Goal: Transaction & Acquisition: Purchase product/service

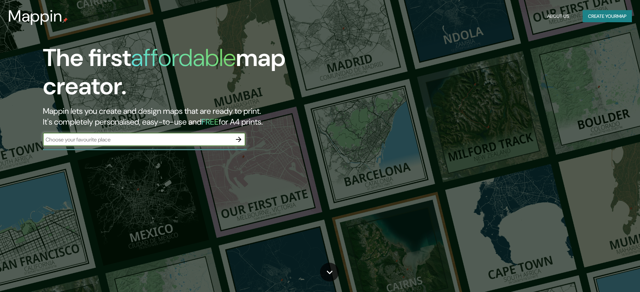
click at [138, 149] on div at bounding box center [145, 149] width 204 height 1
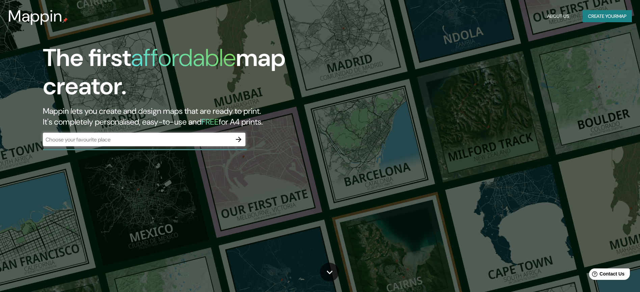
click at [139, 145] on div "​" at bounding box center [144, 139] width 202 height 13
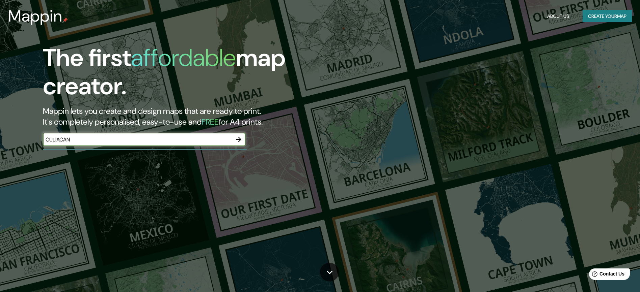
type input "CULIACAN"
click at [238, 141] on icon "button" at bounding box center [238, 140] width 8 height 8
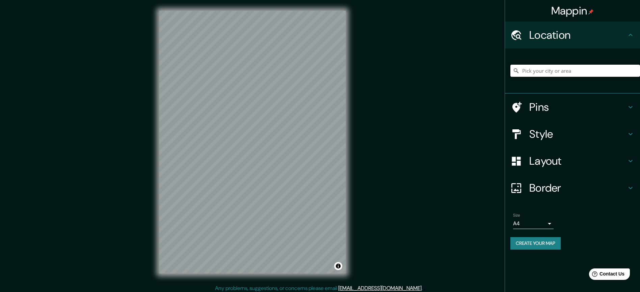
click at [555, 73] on input "Pick your city or area" at bounding box center [575, 71] width 130 height 12
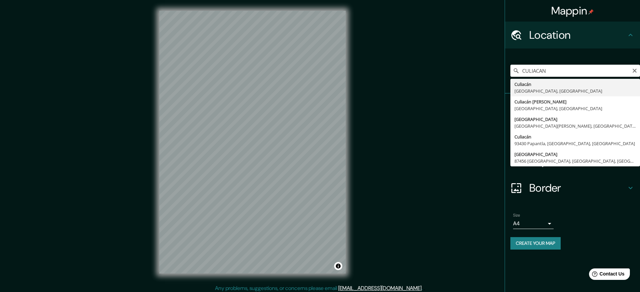
type input "Culiacán, [GEOGRAPHIC_DATA], [GEOGRAPHIC_DATA]"
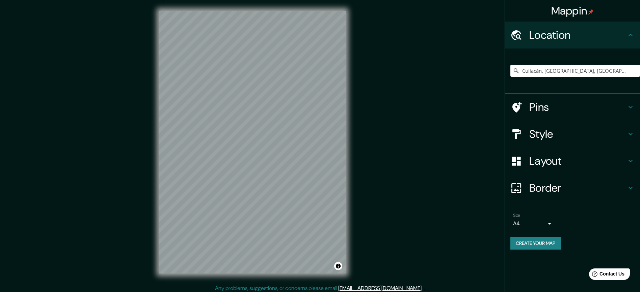
click at [578, 121] on div "Style" at bounding box center [572, 134] width 135 height 27
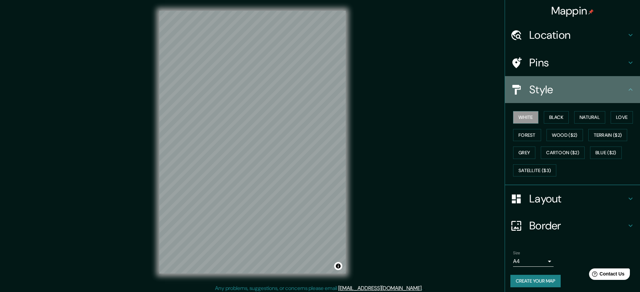
click at [574, 88] on h4 "Style" at bounding box center [577, 89] width 97 height 13
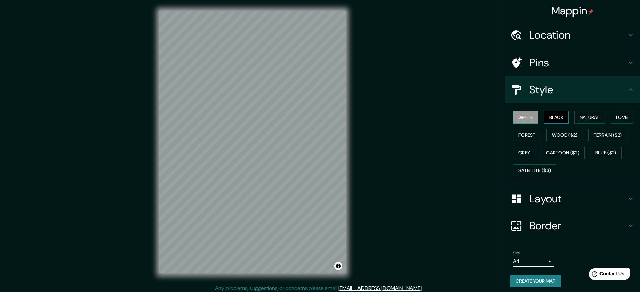
click at [546, 118] on button "Black" at bounding box center [555, 117] width 25 height 12
click at [528, 118] on button "White" at bounding box center [525, 117] width 25 height 12
click at [585, 117] on button "Natural" at bounding box center [589, 117] width 31 height 12
click at [543, 112] on button "Black" at bounding box center [555, 117] width 25 height 12
click at [590, 113] on button "Natural" at bounding box center [589, 117] width 31 height 12
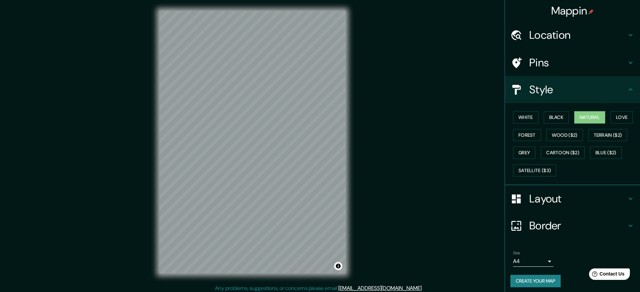
click at [568, 190] on div "Layout" at bounding box center [572, 199] width 135 height 27
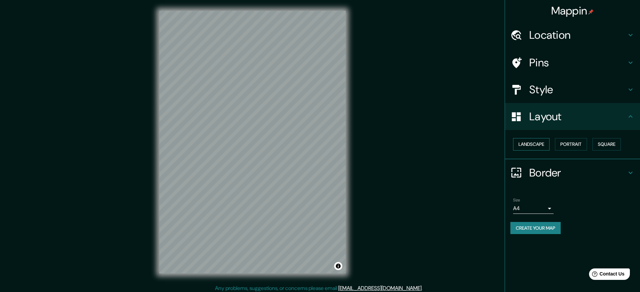
click at [531, 147] on button "Landscape" at bounding box center [531, 144] width 36 height 12
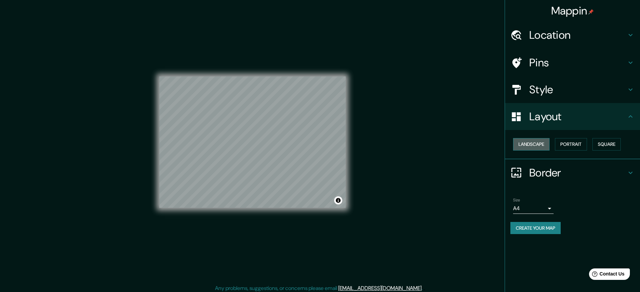
click at [531, 147] on button "Landscape" at bounding box center [531, 144] width 36 height 12
click at [566, 146] on button "Portrait" at bounding box center [571, 144] width 32 height 12
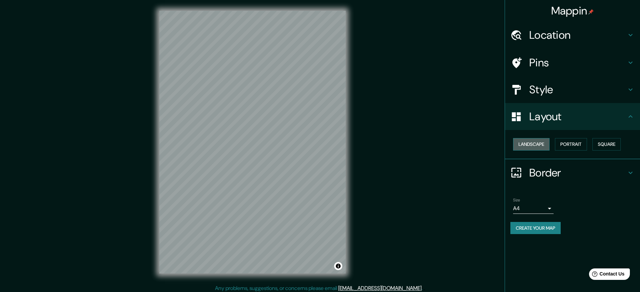
click at [539, 141] on button "Landscape" at bounding box center [531, 144] width 36 height 12
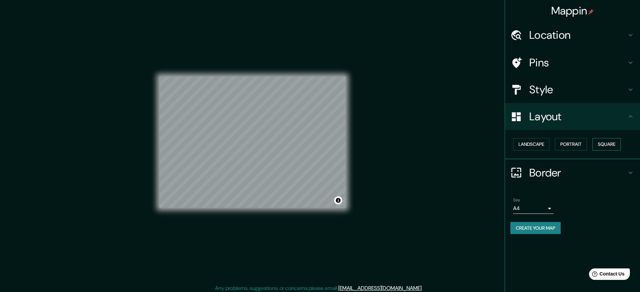
click at [609, 143] on button "Square" at bounding box center [606, 144] width 28 height 12
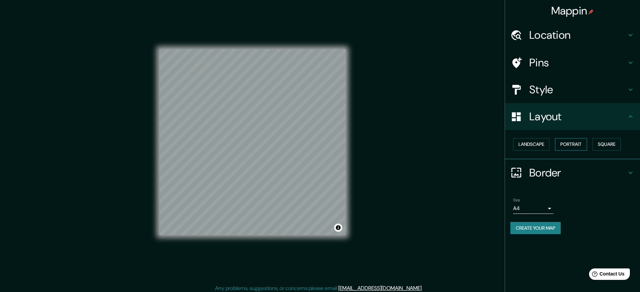
click at [569, 140] on button "Portrait" at bounding box center [571, 144] width 32 height 12
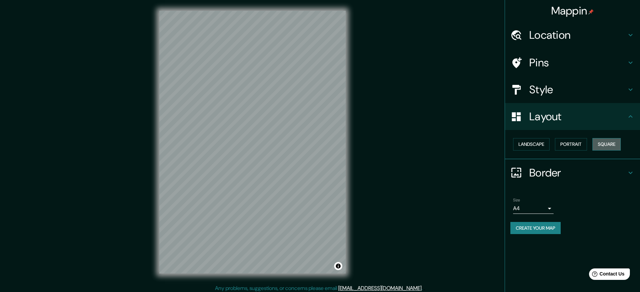
click at [609, 144] on button "Square" at bounding box center [606, 144] width 28 height 12
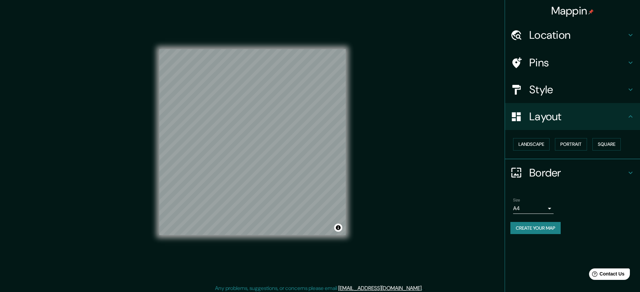
click at [547, 176] on h4 "Border" at bounding box center [577, 172] width 97 height 13
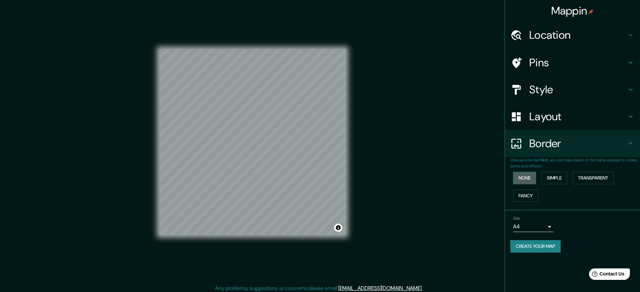
click at [529, 178] on button "None" at bounding box center [524, 178] width 23 height 12
click at [525, 192] on button "Fancy" at bounding box center [525, 196] width 25 height 12
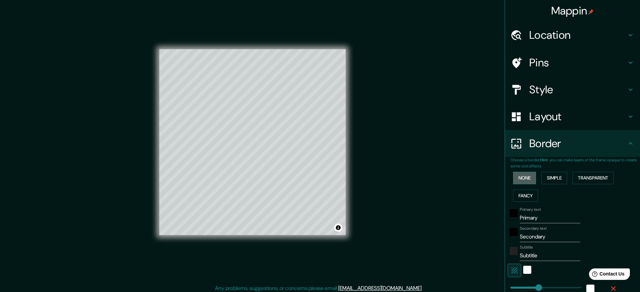
click at [530, 178] on button "None" at bounding box center [524, 178] width 23 height 12
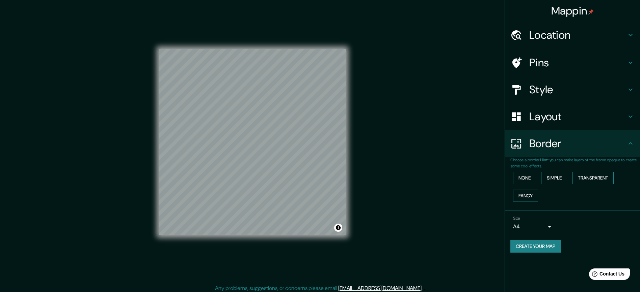
click at [580, 178] on button "Transparent" at bounding box center [592, 178] width 41 height 12
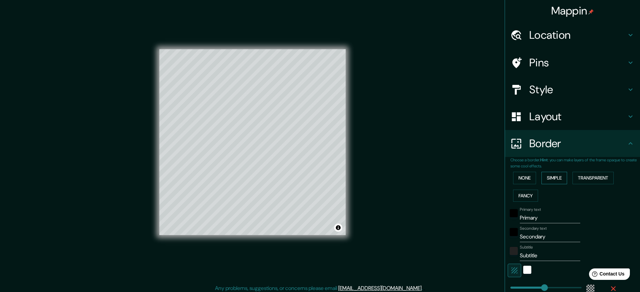
click at [560, 176] on button "Simple" at bounding box center [554, 178] width 26 height 12
click at [522, 179] on button "None" at bounding box center [524, 178] width 23 height 12
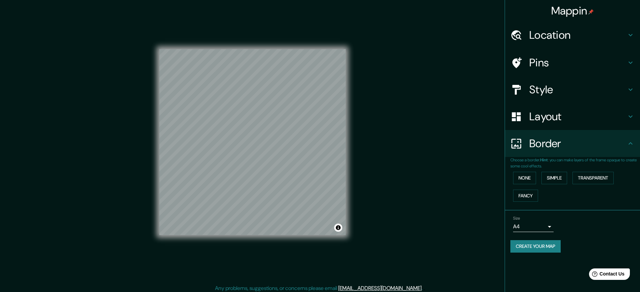
click at [530, 220] on body "Mappin Location [GEOGRAPHIC_DATA], [GEOGRAPHIC_DATA], [GEOGRAPHIC_DATA] Pins St…" at bounding box center [320, 146] width 640 height 292
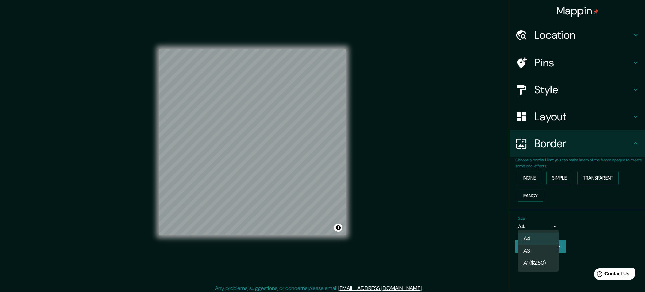
click at [529, 253] on li "A3" at bounding box center [538, 251] width 40 height 12
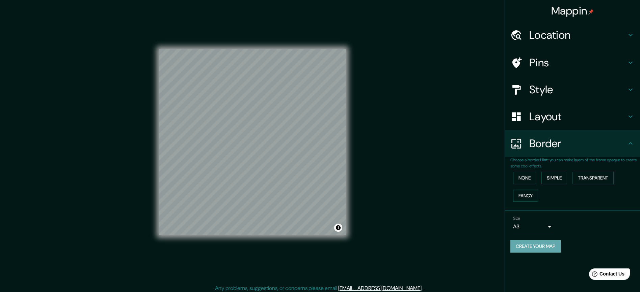
click at [537, 245] on button "Create your map" at bounding box center [535, 247] width 50 height 12
click at [597, 63] on h4 "Pins" at bounding box center [577, 62] width 97 height 13
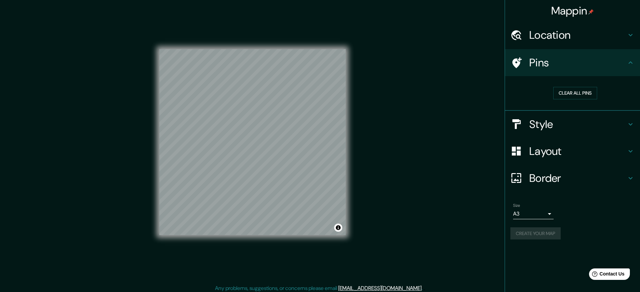
scroll to position [3, 0]
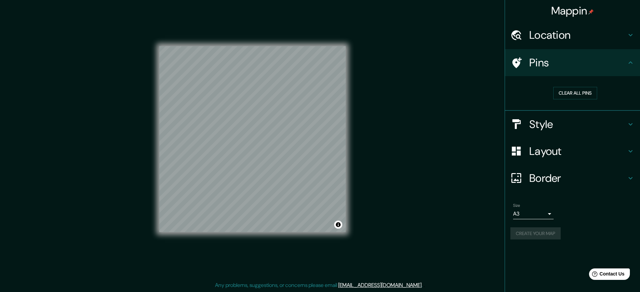
click at [545, 237] on div "Create your map" at bounding box center [572, 234] width 124 height 12
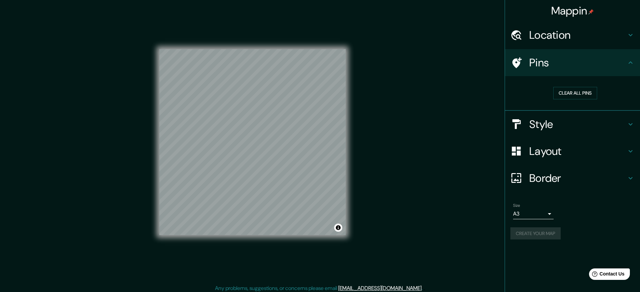
click at [606, 72] on div "Pins" at bounding box center [572, 62] width 135 height 27
click at [618, 65] on h4 "Pins" at bounding box center [577, 62] width 97 height 13
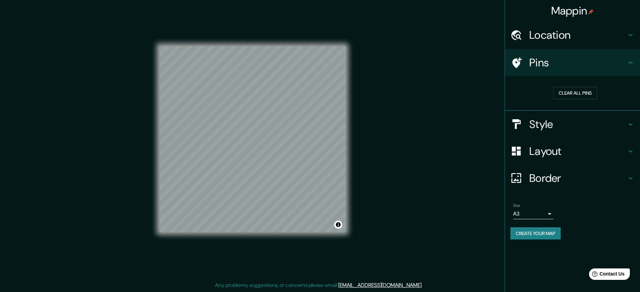
click at [525, 229] on button "Create your map" at bounding box center [535, 234] width 50 height 12
click at [626, 62] on icon at bounding box center [630, 63] width 8 height 8
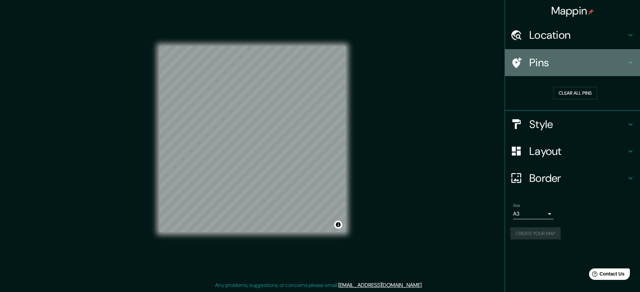
click at [632, 62] on icon at bounding box center [630, 63] width 8 height 8
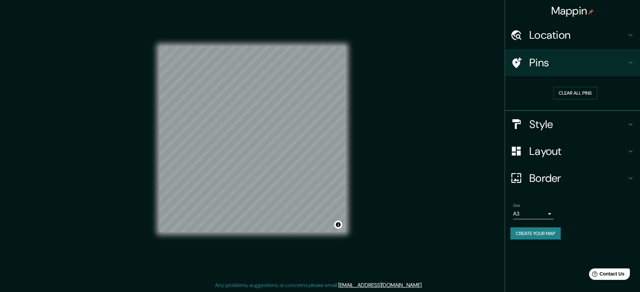
click at [630, 36] on icon at bounding box center [630, 35] width 4 height 2
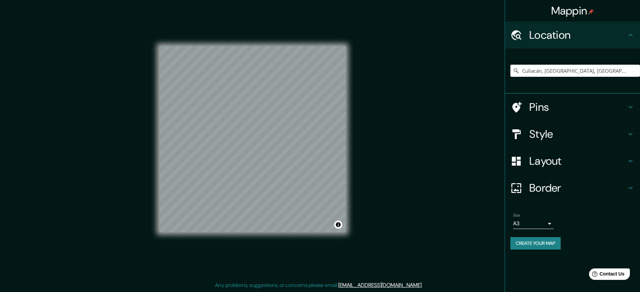
click at [630, 36] on icon at bounding box center [630, 35] width 8 height 8
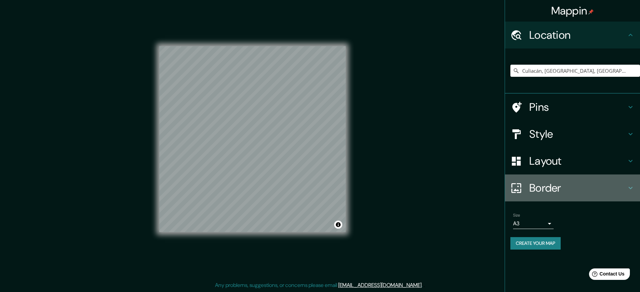
click at [626, 179] on div "Border" at bounding box center [572, 188] width 135 height 27
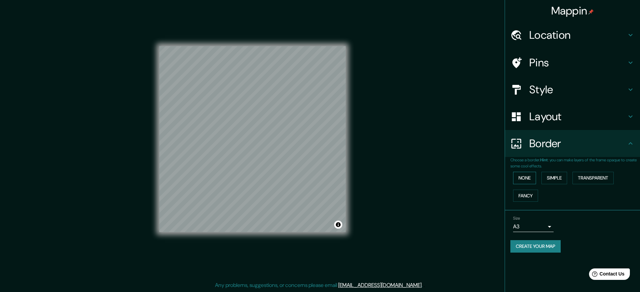
click at [524, 172] on button "None" at bounding box center [524, 178] width 23 height 12
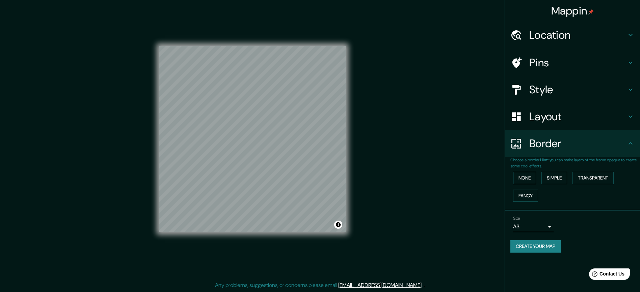
click at [524, 172] on button "None" at bounding box center [524, 178] width 23 height 12
click at [585, 113] on h4 "Layout" at bounding box center [577, 116] width 97 height 13
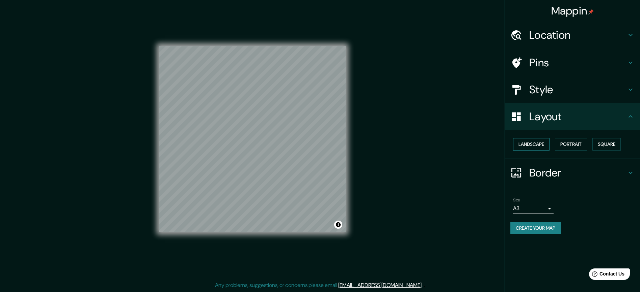
click at [541, 144] on button "Landscape" at bounding box center [531, 144] width 36 height 12
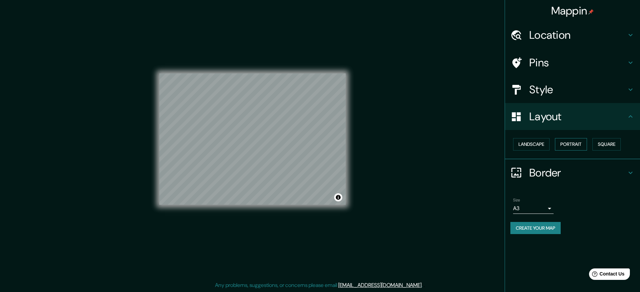
click at [572, 145] on button "Portrait" at bounding box center [571, 144] width 32 height 12
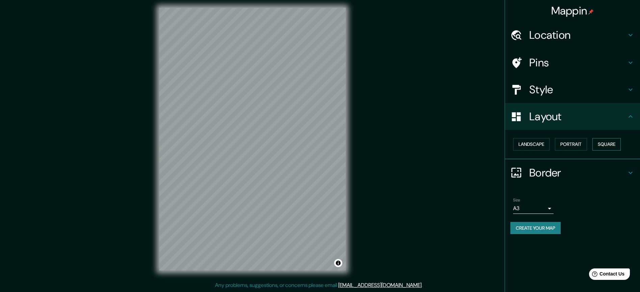
click at [600, 148] on button "Square" at bounding box center [606, 144] width 28 height 12
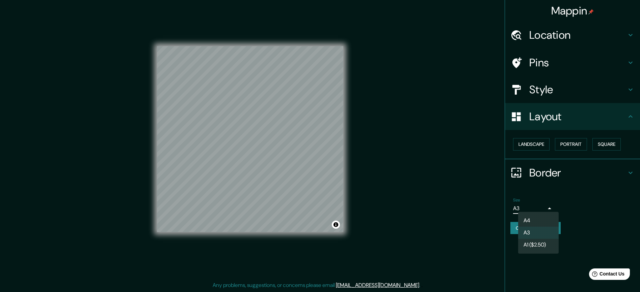
click at [535, 203] on body "Mappin Location [GEOGRAPHIC_DATA], [GEOGRAPHIC_DATA], [GEOGRAPHIC_DATA] Pins St…" at bounding box center [320, 143] width 640 height 292
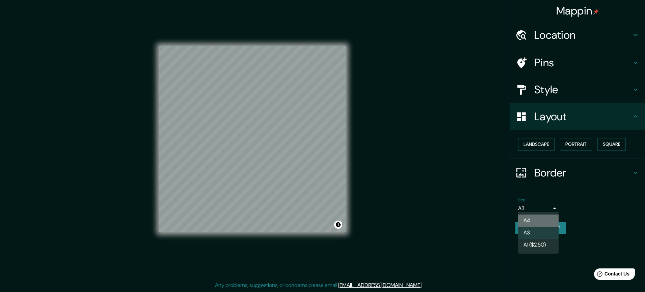
click at [533, 225] on li "A4" at bounding box center [538, 221] width 40 height 12
type input "single"
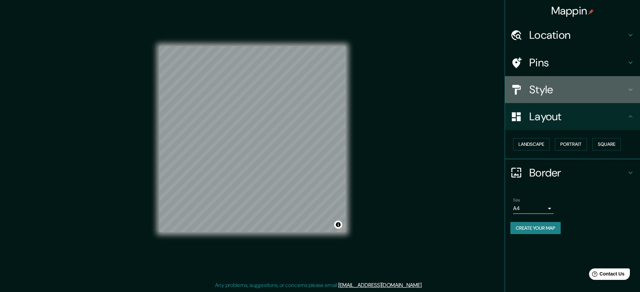
click at [554, 92] on h4 "Style" at bounding box center [577, 89] width 97 height 13
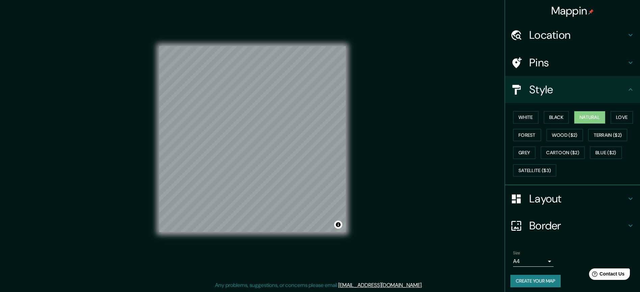
click at [558, 68] on h4 "Pins" at bounding box center [577, 62] width 97 height 13
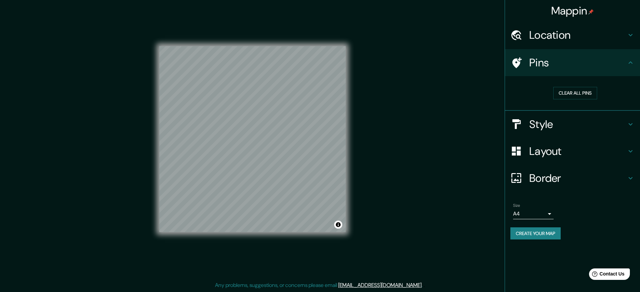
click at [566, 39] on h4 "Location" at bounding box center [577, 34] width 97 height 13
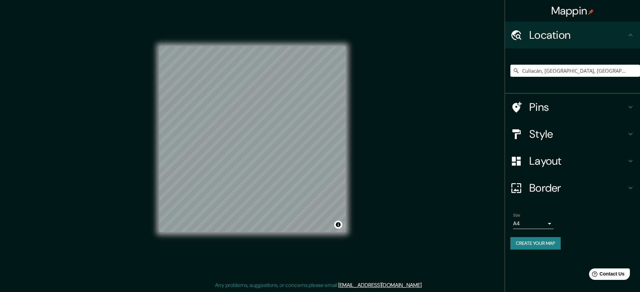
click at [538, 234] on div "Size A4 single Create your map" at bounding box center [572, 232] width 124 height 45
click at [538, 242] on button "Create your map" at bounding box center [535, 243] width 50 height 12
